Goal: Task Accomplishment & Management: Complete application form

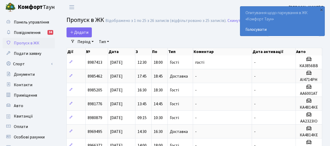
select select "25"
click at [79, 33] on span "Додати" at bounding box center [79, 32] width 19 height 6
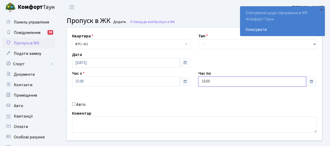
click at [229, 81] on input "16:00" at bounding box center [252, 81] width 108 height 10
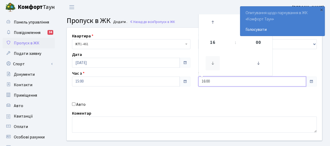
click at [209, 65] on icon at bounding box center [212, 63] width 14 height 14
click at [214, 22] on icon at bounding box center [212, 22] width 14 height 14
type input "18:00"
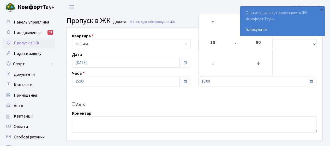
click at [73, 103] on input "Авто" at bounding box center [73, 103] width 3 height 3
checkbox input "true"
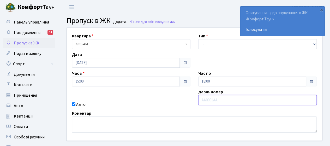
click at [230, 101] on input "text" at bounding box center [257, 100] width 118 height 10
paste input "AA4013YC"
type input "AA4013YC"
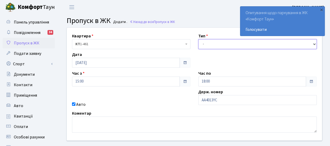
click at [208, 47] on select "- Доставка Таксі Гості Сервіс" at bounding box center [257, 44] width 118 height 10
select select "3"
click at [198, 39] on select "- Доставка Таксі Гості Сервіс" at bounding box center [257, 44] width 118 height 10
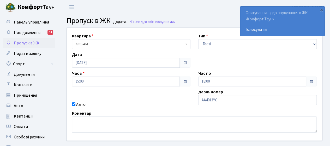
click at [142, 89] on div "Квартира <b>КТ</b>&nbsp;&nbsp;&nbsp;&nbsp;1-461 КТ 1-461 Тип - Доставка Таксі Г…" at bounding box center [194, 84] width 263 height 113
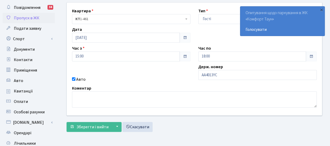
scroll to position [52, 0]
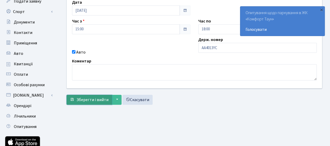
click at [90, 97] on span "Зберегти і вийти" at bounding box center [92, 100] width 32 height 6
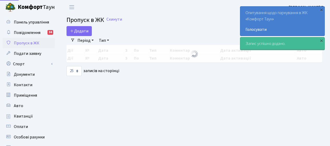
select select "25"
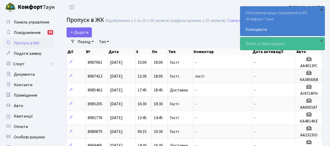
click at [322, 11] on div "×" at bounding box center [320, 9] width 5 height 5
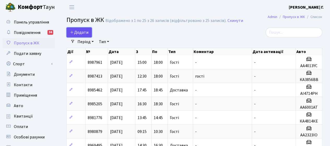
click at [80, 33] on span "Додати" at bounding box center [79, 32] width 19 height 6
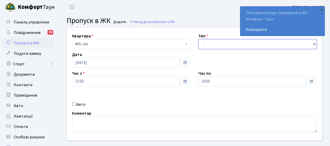
click at [209, 42] on select "- Доставка Таксі Гості Сервіс" at bounding box center [257, 44] width 118 height 10
select select "3"
click at [198, 39] on select "- Доставка Таксі Гості Сервіс" at bounding box center [257, 44] width 118 height 10
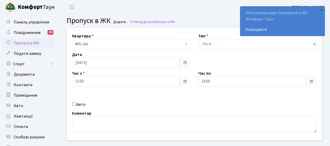
click at [75, 103] on input "Авто" at bounding box center [73, 103] width 3 height 3
checkbox input "true"
click at [223, 82] on input "16:00" at bounding box center [252, 81] width 108 height 10
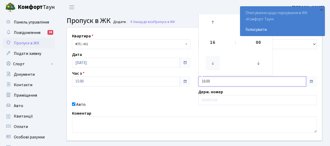
click at [212, 65] on icon at bounding box center [212, 63] width 14 height 14
click at [212, 22] on icon at bounding box center [212, 22] width 14 height 14
type input "18:00"
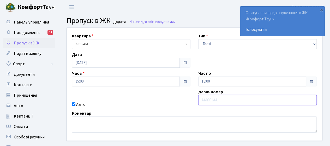
click at [210, 100] on input "text" at bounding box center [257, 100] width 118 height 10
paste input "АА9555МІ"
type input "АА9555МІ"
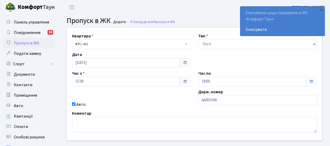
click at [177, 97] on div "Квартира <b>КТ</b>&nbsp;&nbsp;&nbsp;&nbsp;1-461 КТ 1-461 Тип - Доставка Таксі Г…" at bounding box center [194, 84] width 263 height 113
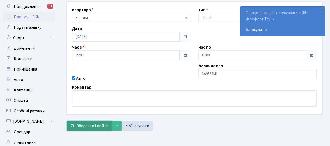
click at [94, 124] on span "Зберегти і вийти" at bounding box center [92, 126] width 32 height 6
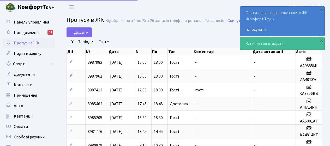
select select "25"
click at [320, 40] on div "×" at bounding box center [320, 40] width 5 height 5
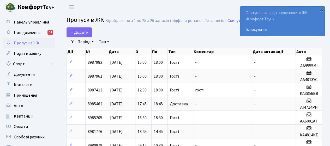
click at [320, 9] on div "×" at bounding box center [320, 9] width 5 height 5
